Goal: Transaction & Acquisition: Purchase product/service

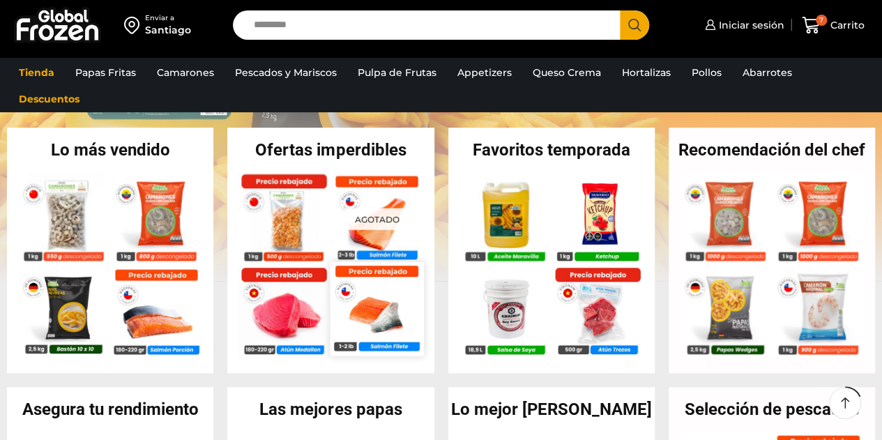
scroll to position [279, 0]
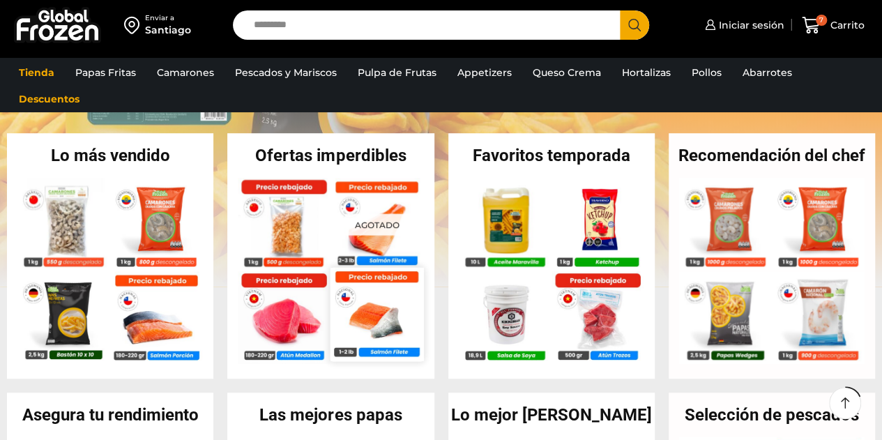
click at [355, 321] on img at bounding box center [376, 313] width 93 height 93
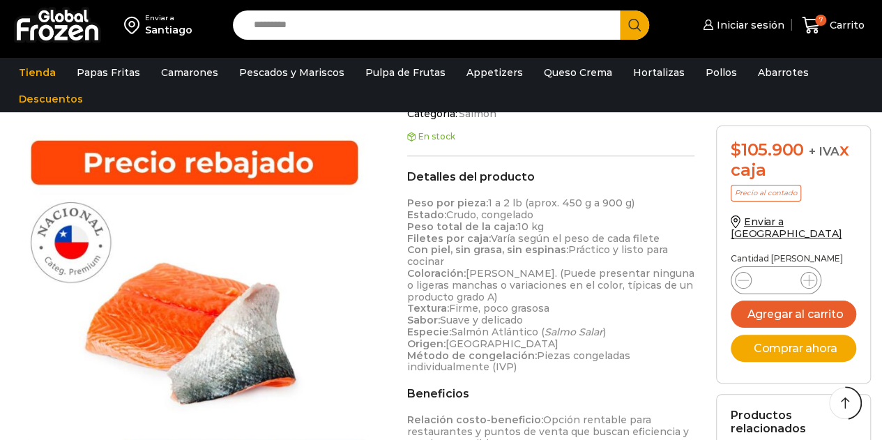
scroll to position [628, 0]
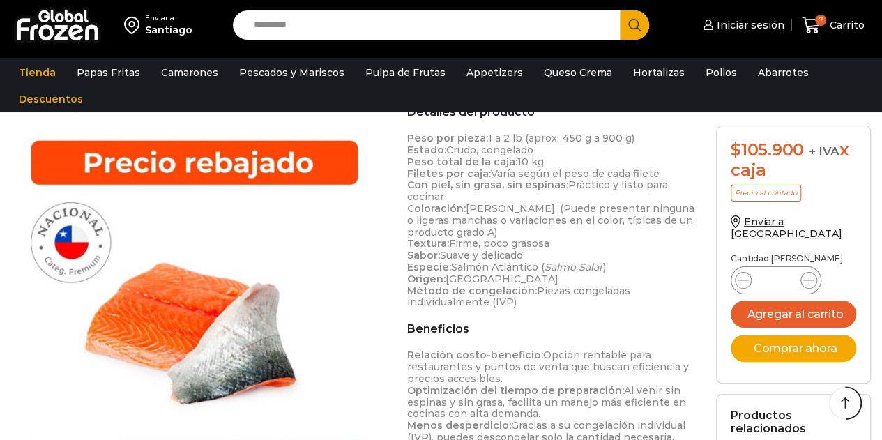
click at [392, 31] on input "Search input" at bounding box center [430, 24] width 367 height 29
type input "******"
click at [620, 10] on button "Search" at bounding box center [634, 24] width 29 height 29
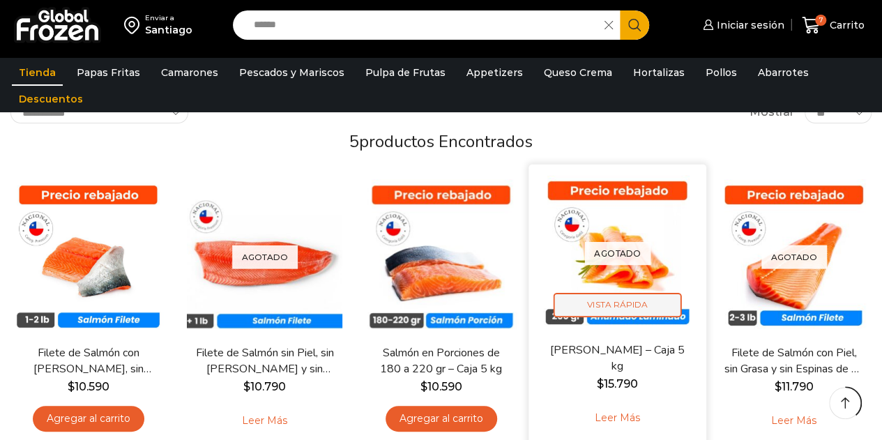
scroll to position [209, 0]
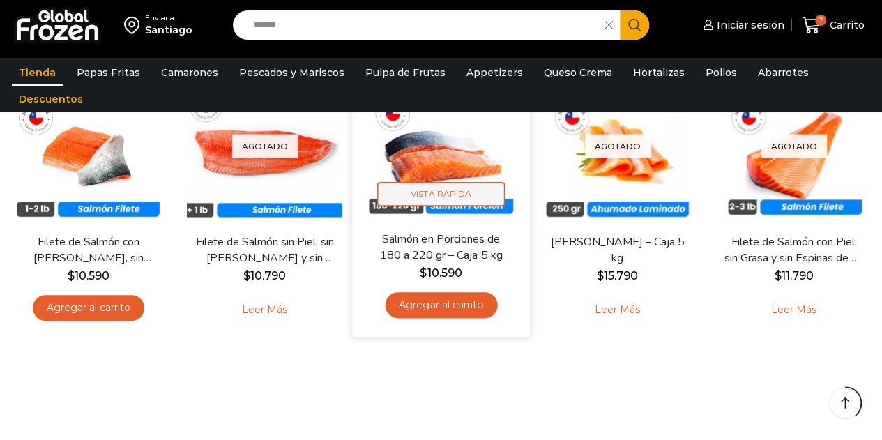
click at [447, 190] on span "Vista Rápida" at bounding box center [441, 194] width 128 height 24
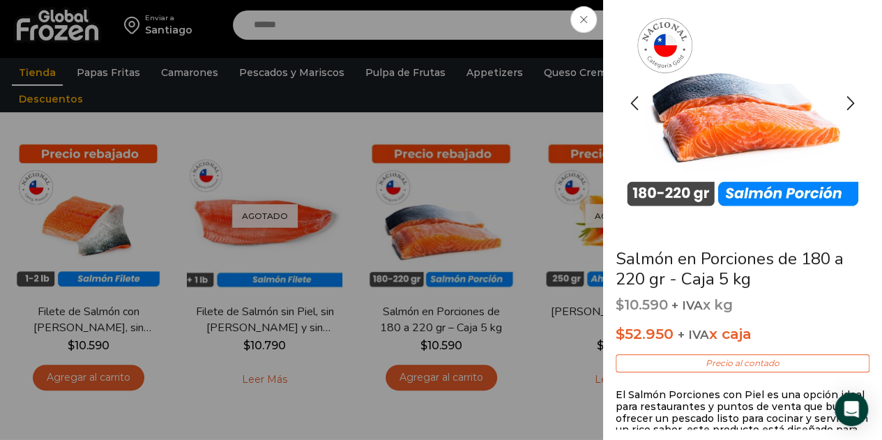
scroll to position [0, 0]
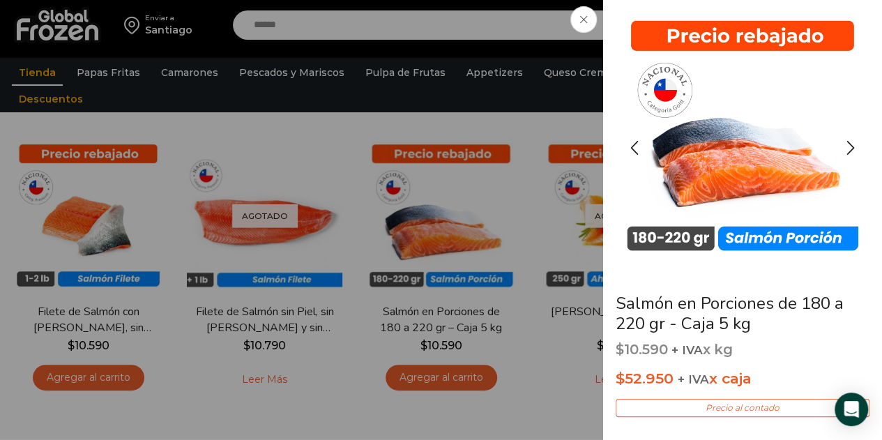
click at [723, 151] on img "1 / 3" at bounding box center [742, 135] width 251 height 251
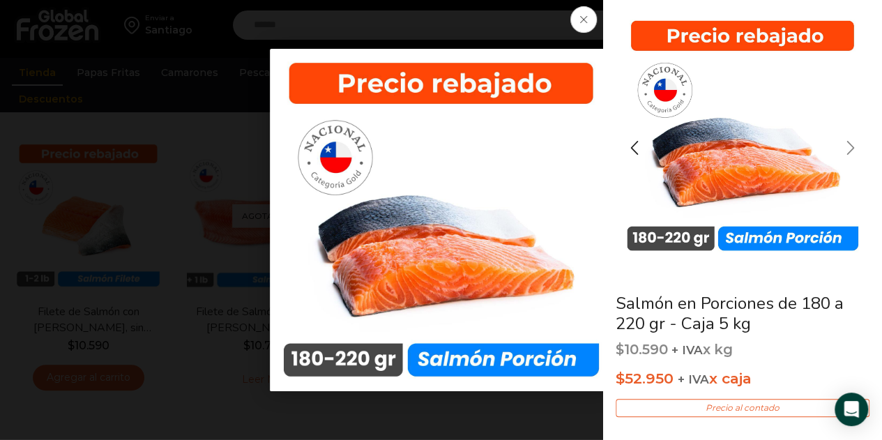
click at [853, 143] on div "Next slide" at bounding box center [850, 147] width 35 height 35
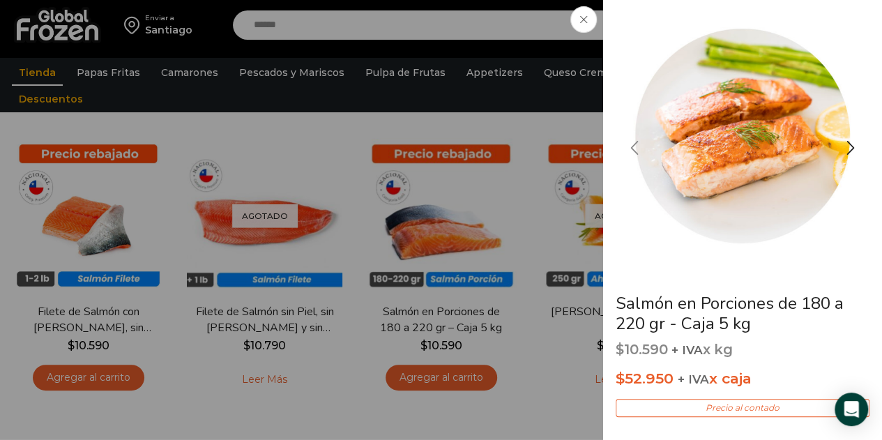
click at [633, 148] on div "Previous slide" at bounding box center [634, 147] width 35 height 35
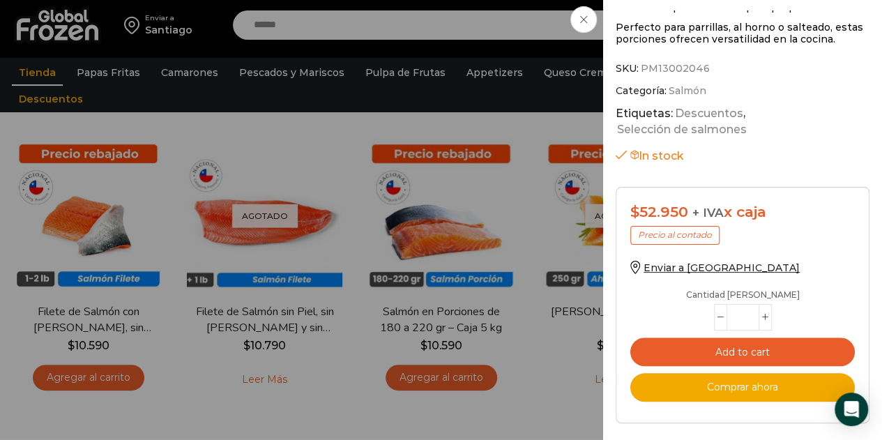
scroll to position [282, 0]
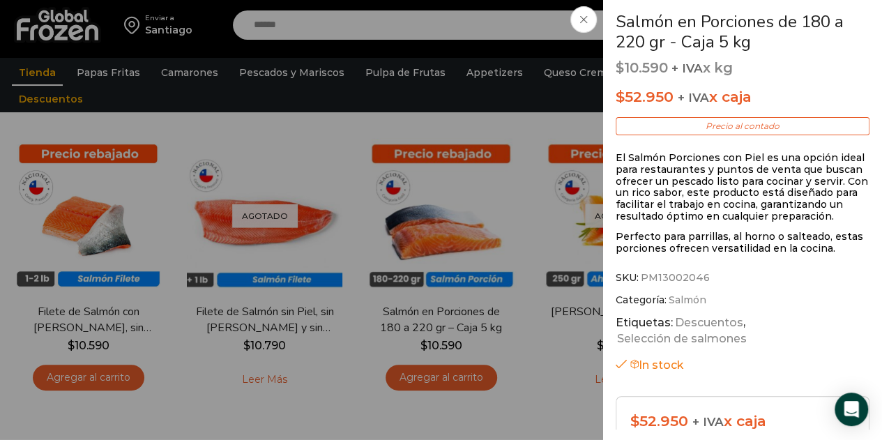
click at [582, 13] on span at bounding box center [583, 19] width 26 height 26
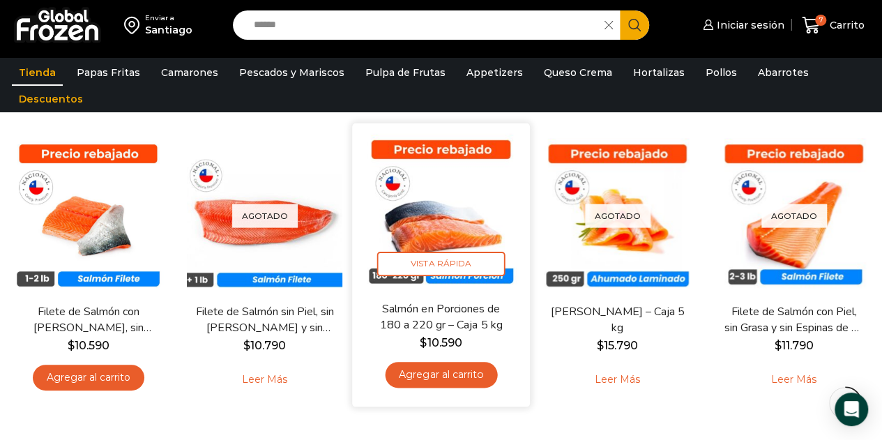
click at [441, 222] on img at bounding box center [440, 212] width 157 height 157
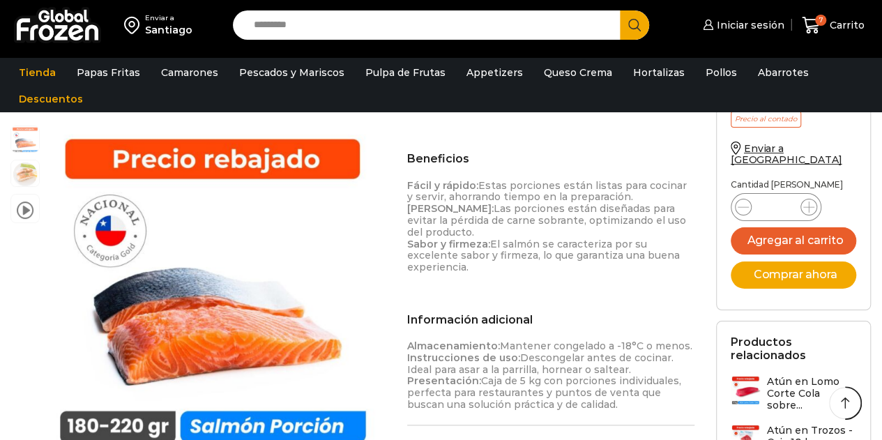
scroll to position [837, 0]
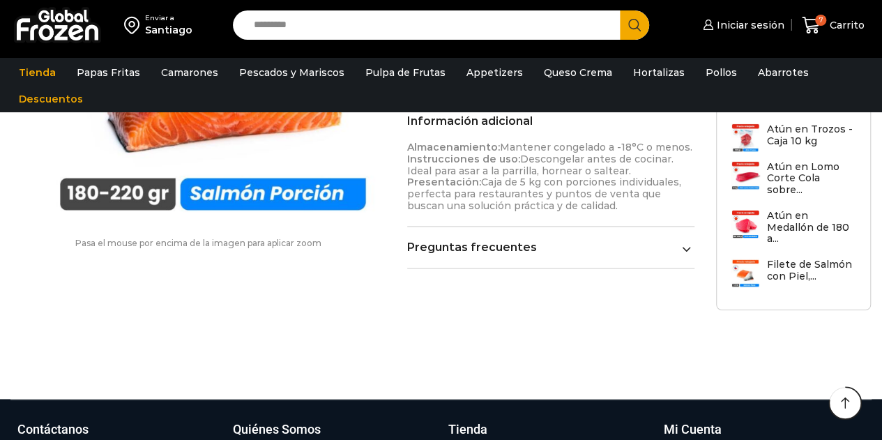
click at [526, 240] on link "Preguntas frecuentes" at bounding box center [551, 246] width 288 height 13
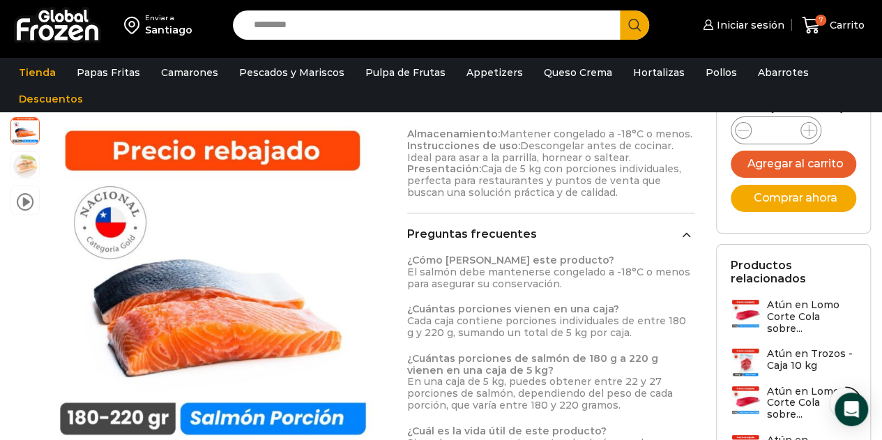
scroll to position [976, 0]
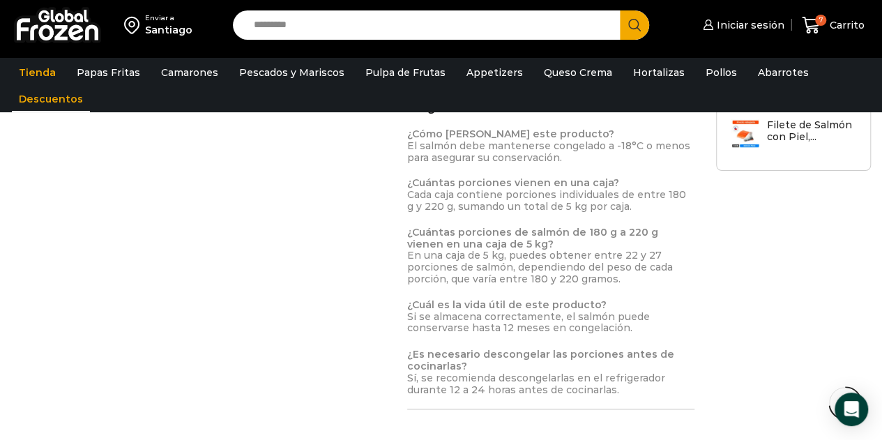
click at [47, 95] on link "Descuentos" at bounding box center [51, 99] width 78 height 26
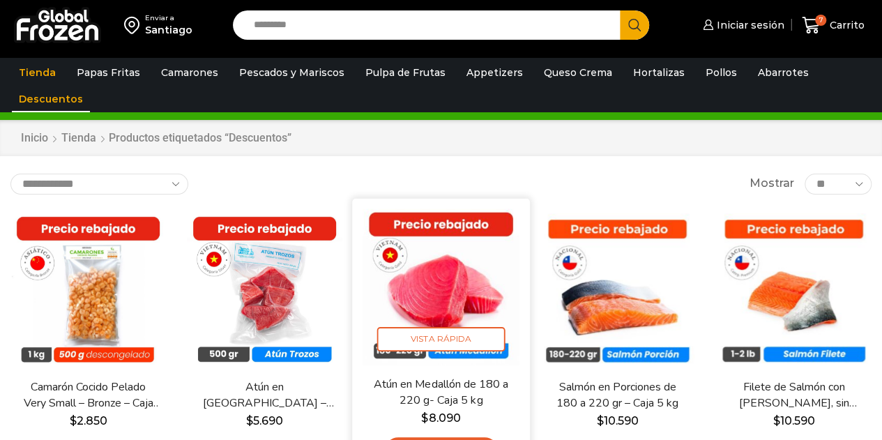
scroll to position [70, 0]
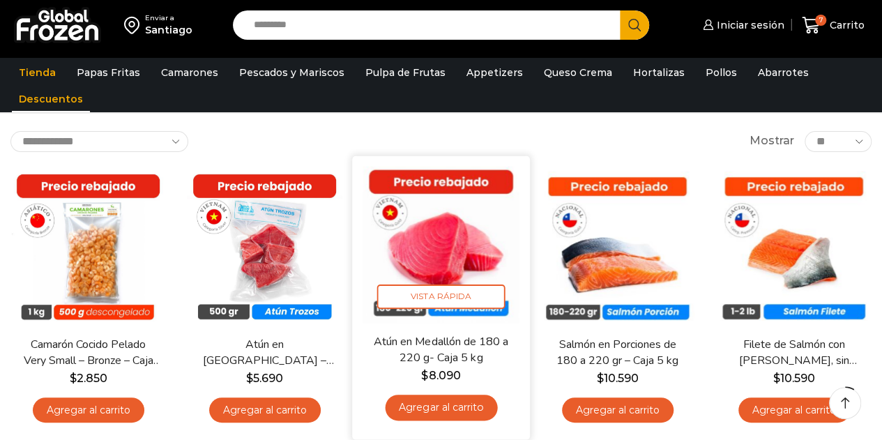
click at [463, 245] on img at bounding box center [440, 244] width 157 height 157
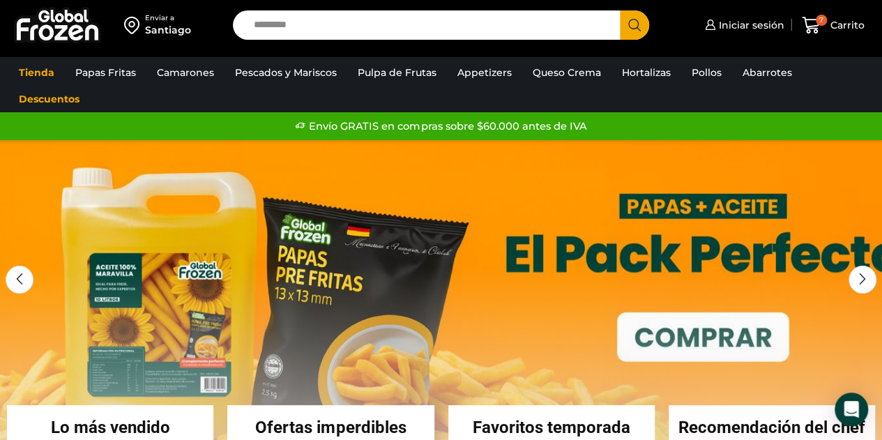
click at [356, 21] on input "Search input" at bounding box center [430, 24] width 367 height 29
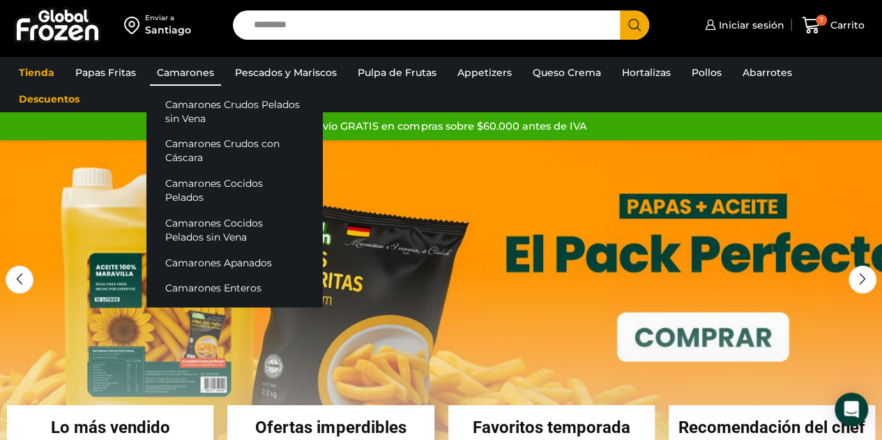
click at [181, 72] on link "Camarones" at bounding box center [185, 72] width 71 height 26
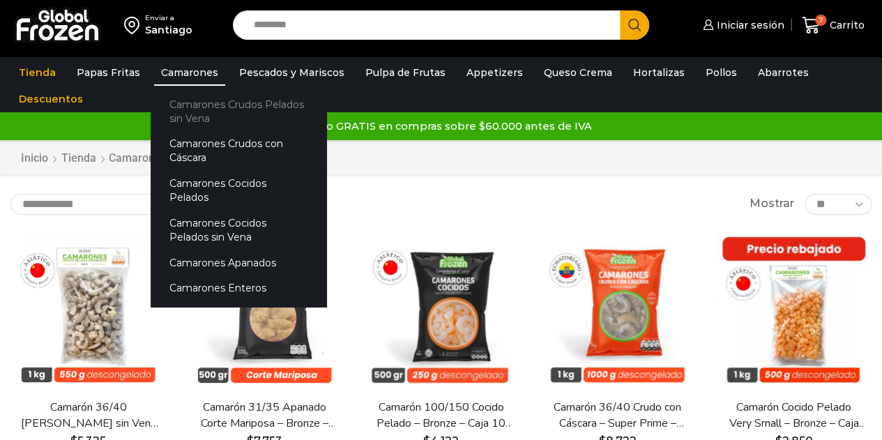
click at [199, 113] on link "Camarones Crudos Pelados sin Vena" at bounding box center [239, 111] width 176 height 40
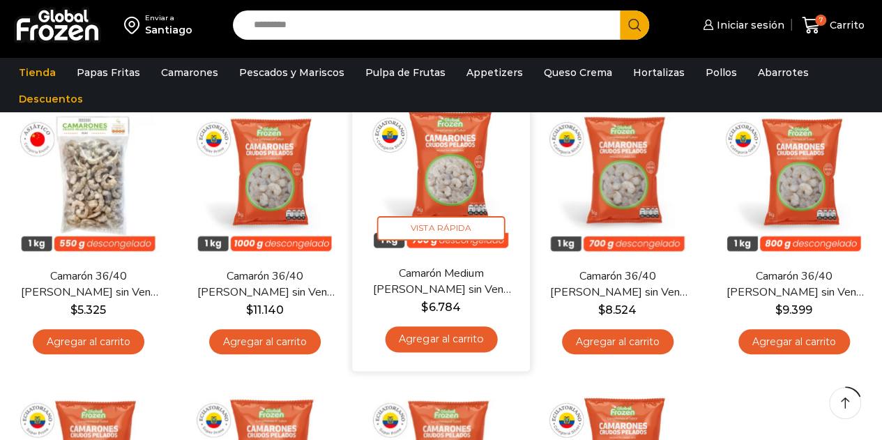
scroll to position [139, 0]
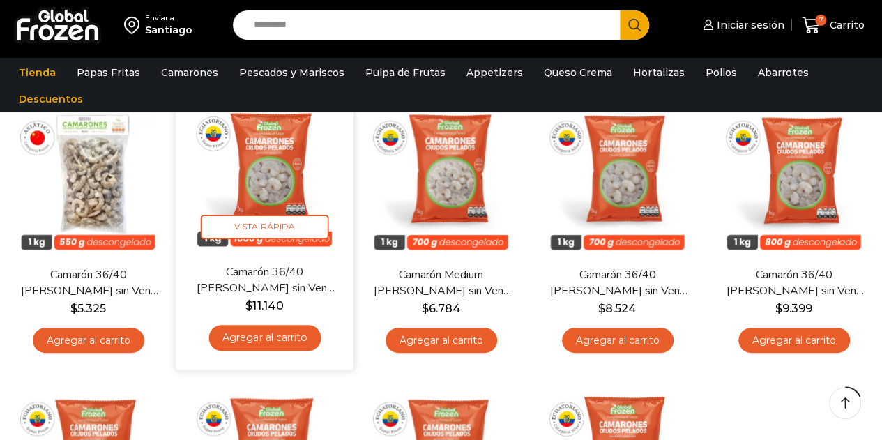
click at [253, 174] on img at bounding box center [264, 174] width 157 height 157
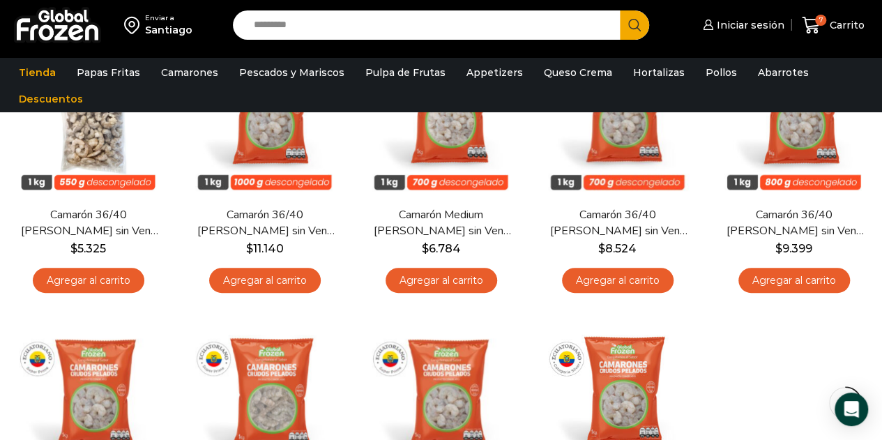
scroll to position [139, 0]
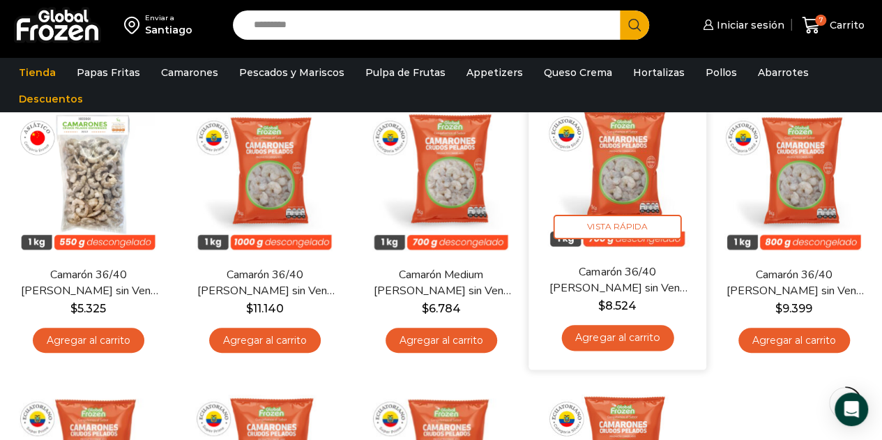
click at [621, 295] on link "Camarón 36/40 [PERSON_NAME] sin Vena – Silver – Caja 10 kg" at bounding box center [616, 279] width 141 height 33
click at [620, 240] on img at bounding box center [617, 174] width 157 height 157
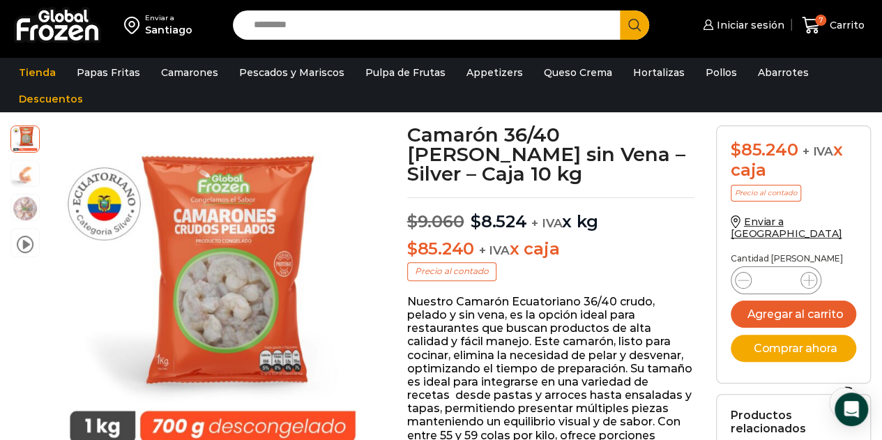
scroll to position [140, 0]
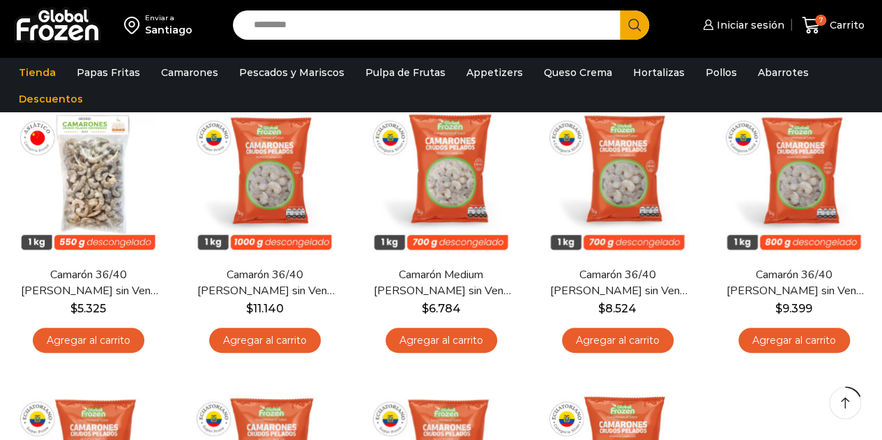
click at [771, 420] on div "En stock [GEOGRAPHIC_DATA] Camarón 36/40 Crudo Pelado sin Vena – Bronze – Caja …" at bounding box center [441, 372] width 882 height 563
